Goal: Information Seeking & Learning: Learn about a topic

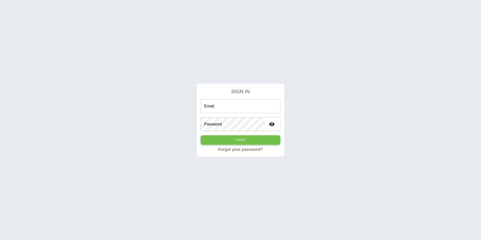
type input "**********"
click at [268, 141] on button "Login" at bounding box center [241, 139] width 80 height 9
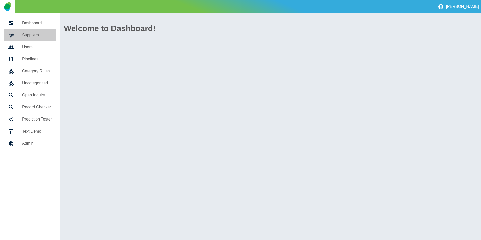
click at [33, 36] on h5 "Suppliers" at bounding box center [37, 35] width 30 height 6
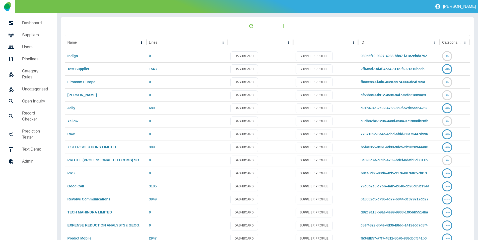
scroll to position [26, 0]
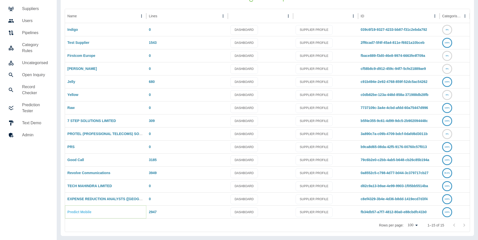
click at [79, 210] on link "Predict Mobile" at bounding box center [79, 212] width 24 height 4
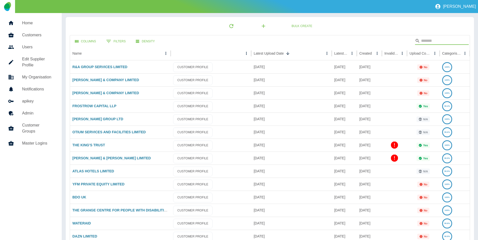
click at [430, 42] on input "Search" at bounding box center [441, 41] width 40 height 8
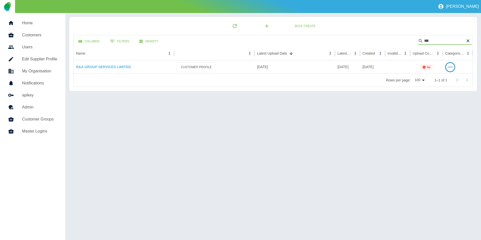
type input "***"
click at [101, 68] on link "R&A GROUP SERVICES LIMITED" at bounding box center [103, 67] width 55 height 4
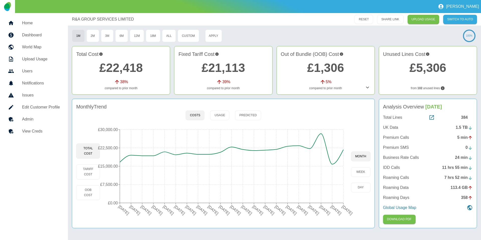
click at [394, 130] on p "UK Data" at bounding box center [390, 128] width 15 height 6
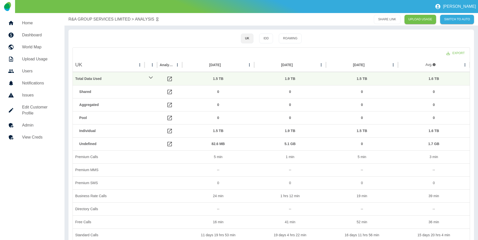
click at [24, 23] on h5 "Home" at bounding box center [39, 23] width 34 height 6
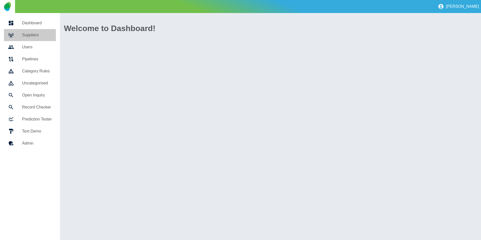
click at [23, 33] on h5 "Suppliers" at bounding box center [37, 35] width 30 height 6
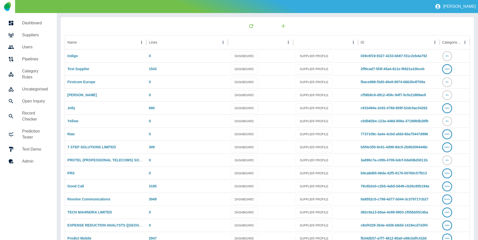
scroll to position [26, 0]
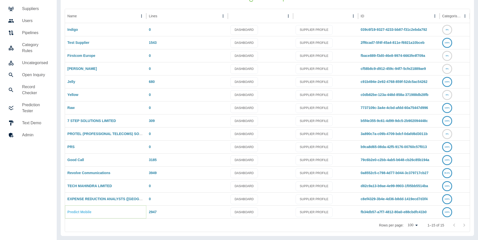
click at [79, 214] on link "Predict Mobile" at bounding box center [79, 212] width 24 height 4
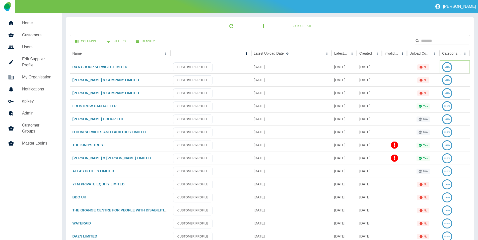
click at [445, 68] on text "100%" at bounding box center [446, 67] width 5 height 2
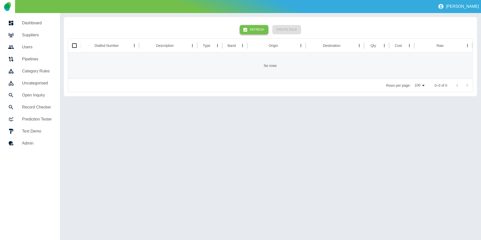
click at [252, 32] on button "Refresh" at bounding box center [254, 29] width 28 height 9
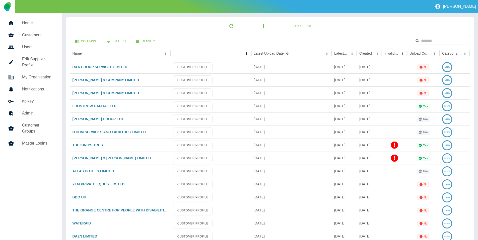
click at [23, 25] on h5 "Home" at bounding box center [38, 23] width 32 height 6
